Goal: Check status

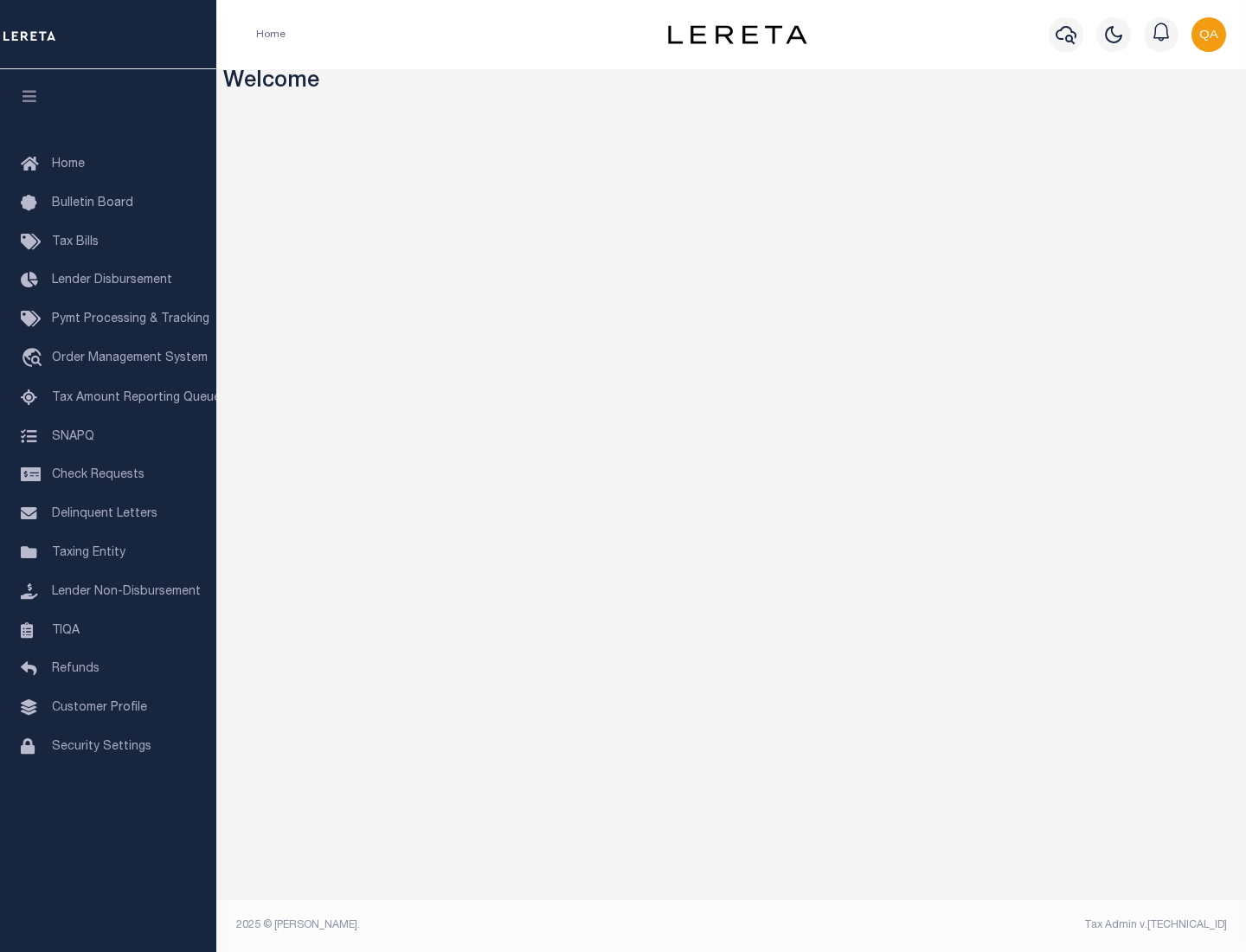
click at [108, 475] on span "Check Requests" at bounding box center [97, 475] width 92 height 12
select select "50"
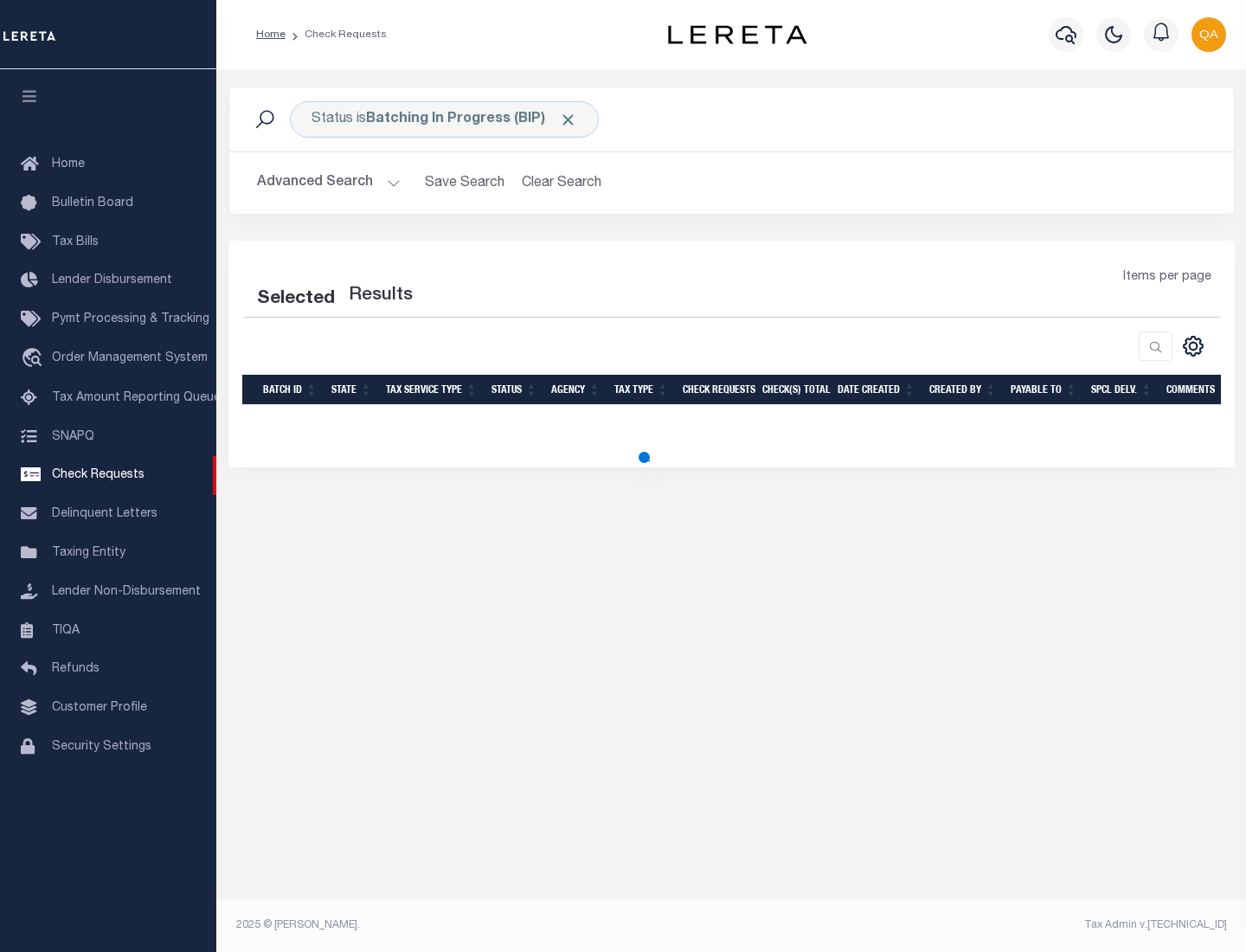
select select "50"
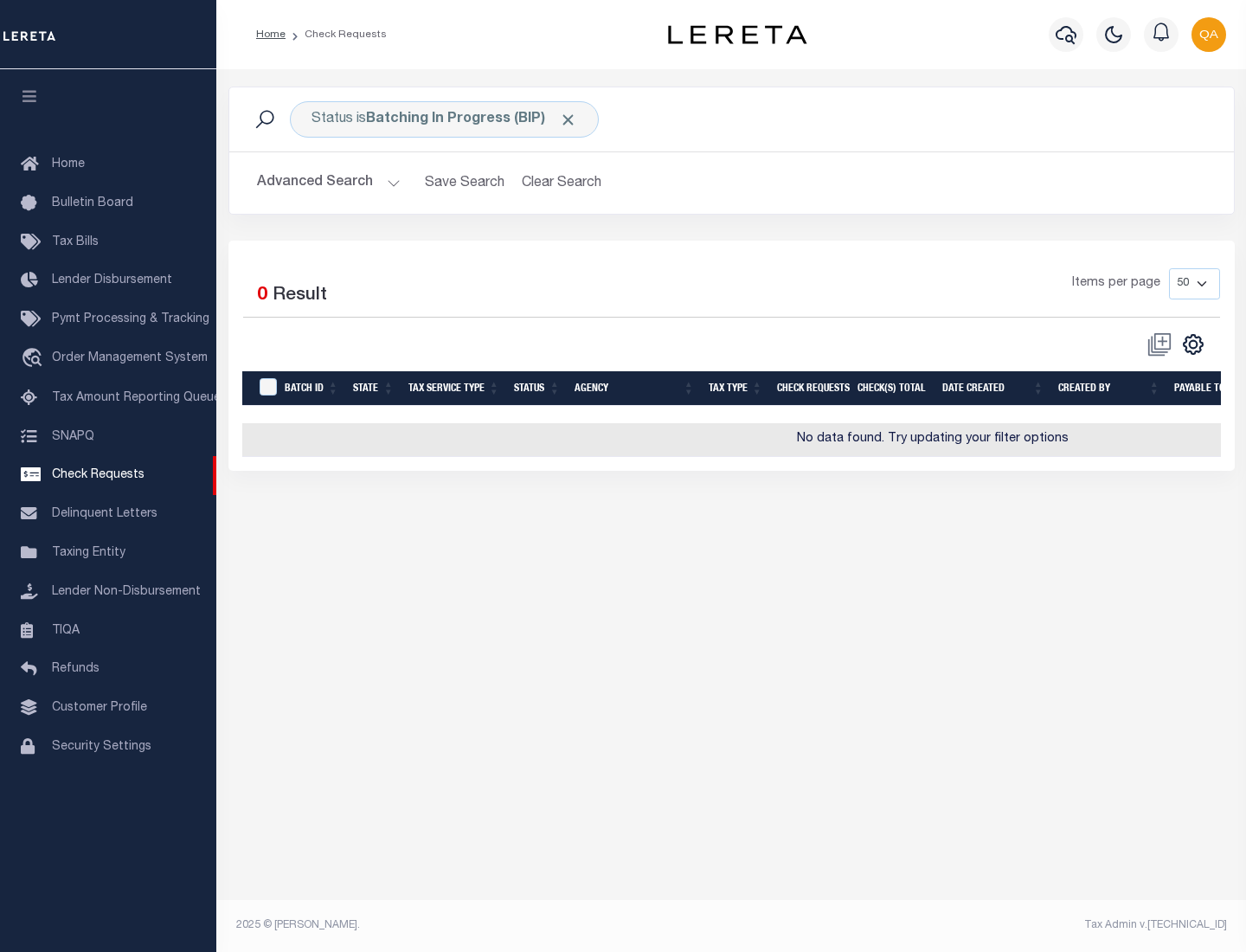
click at [569, 119] on span "Click to Remove" at bounding box center [568, 119] width 18 height 18
